Goal: Transaction & Acquisition: Subscribe to service/newsletter

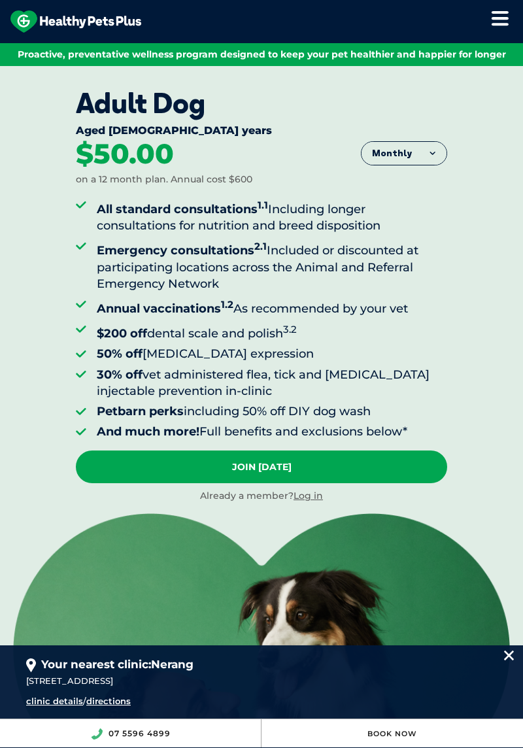
click at [319, 472] on link "Join [DATE]" at bounding box center [261, 466] width 371 height 33
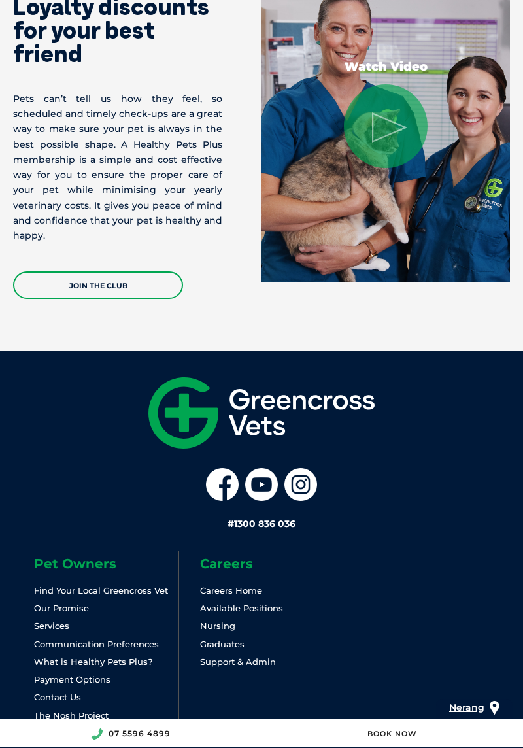
scroll to position [2286, 0]
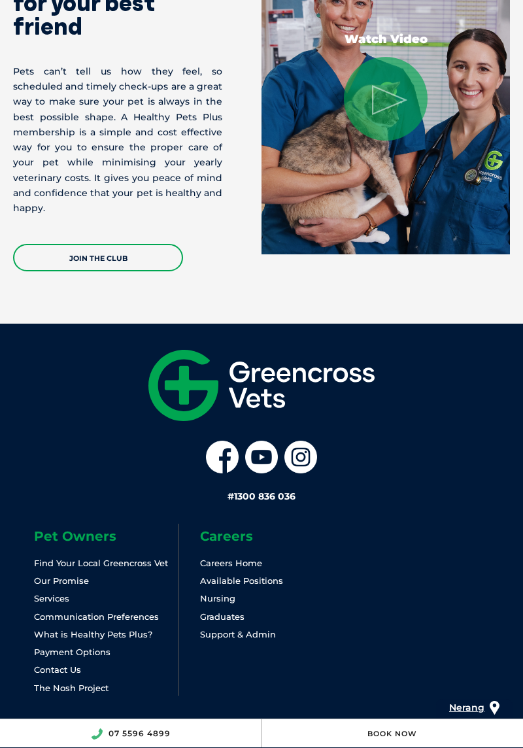
click at [111, 257] on link "JOIN THE CLUB" at bounding box center [98, 257] width 170 height 27
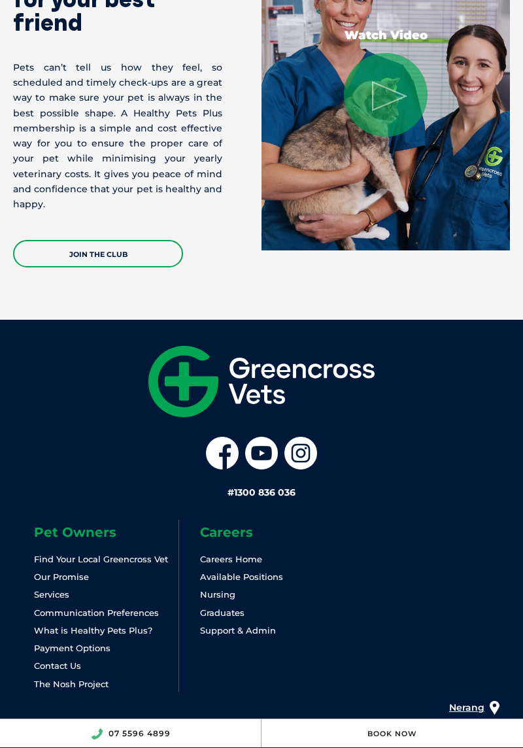
scroll to position [2301, 0]
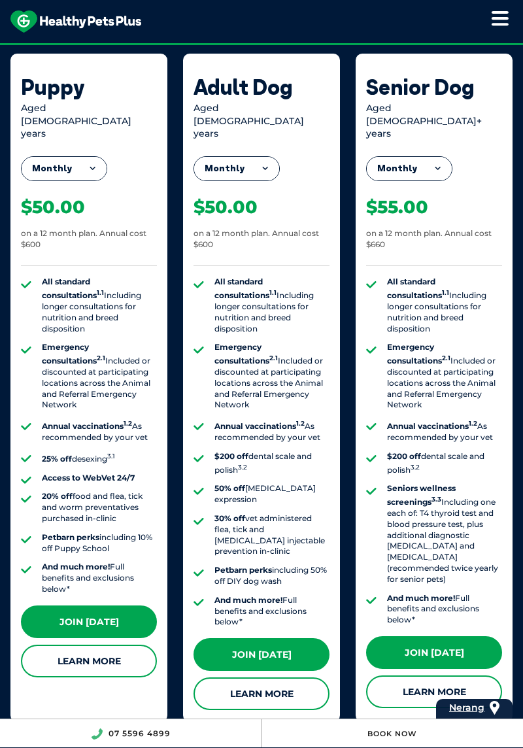
scroll to position [1153, 0]
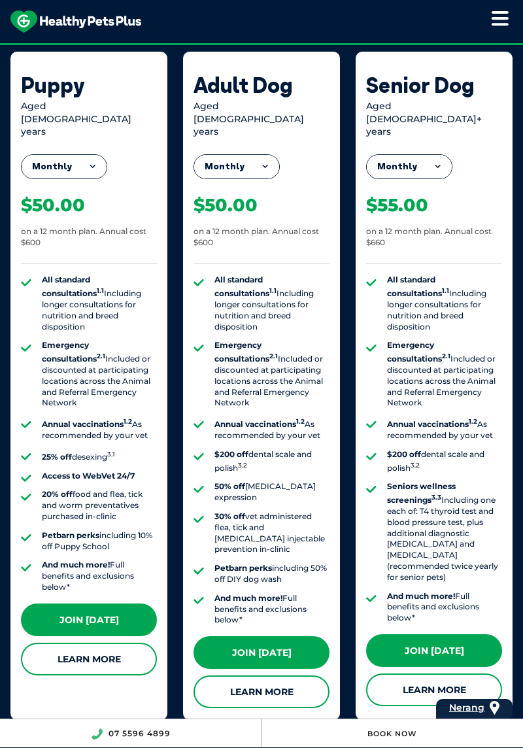
click at [280, 681] on link "Learn More" at bounding box center [261, 691] width 136 height 33
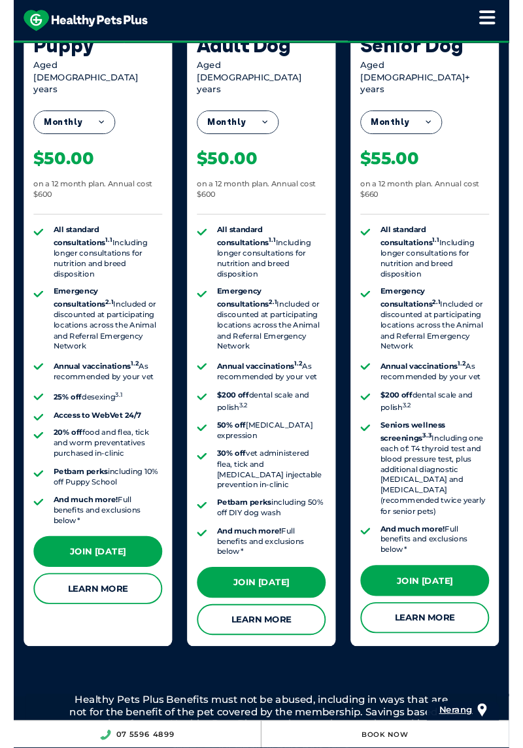
scroll to position [1195, 0]
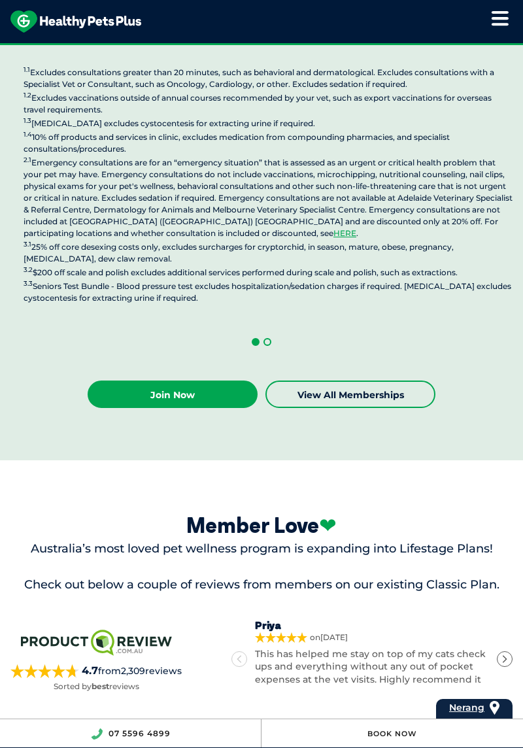
scroll to position [3800, 0]
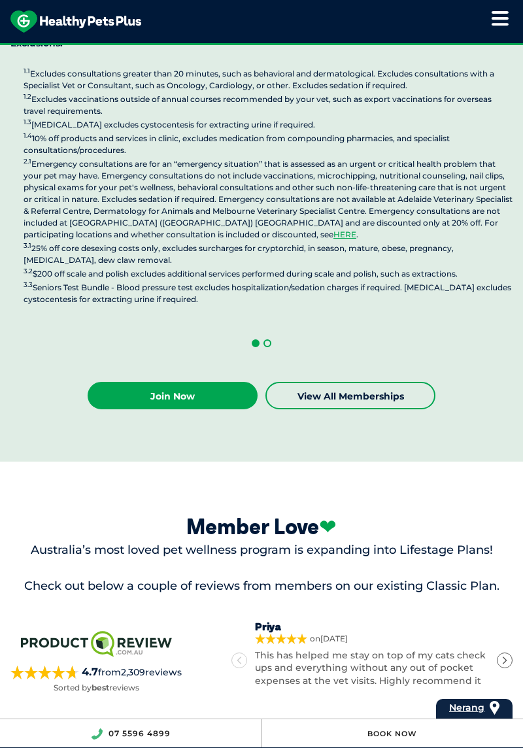
click at [188, 382] on link "Join Now" at bounding box center [173, 395] width 170 height 27
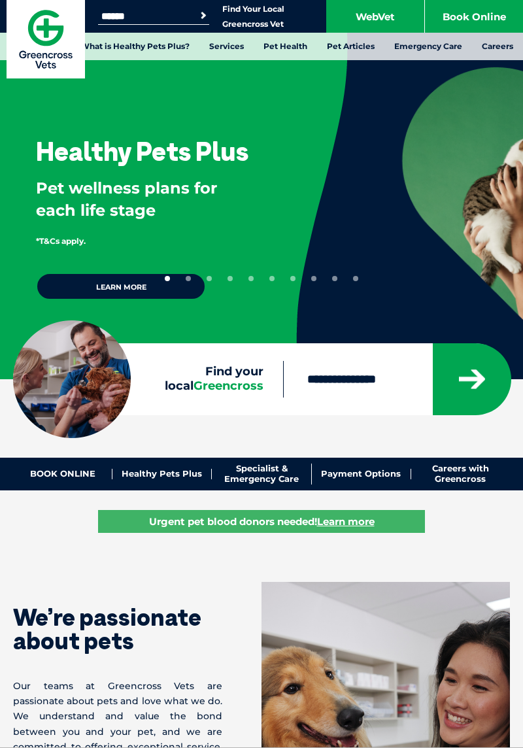
scroll to position [2309, 0]
